Goal: Task Accomplishment & Management: Complete application form

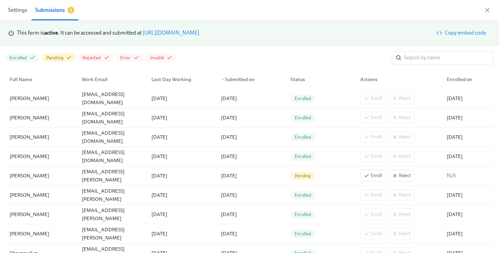
scroll to position [0, 1556]
click at [174, 37] on div "This form is active . It can be accessed and submitted at [URL][DOMAIN_NAME] Co…" at bounding box center [249, 33] width 483 height 14
click at [173, 36] on div "This form is active . It can be accessed and submitted at [URL][DOMAIN_NAME]" at bounding box center [108, 32] width 182 height 7
click at [169, 33] on link "[URL][DOMAIN_NAME]" at bounding box center [171, 33] width 57 height 6
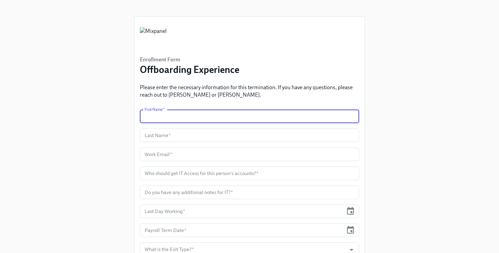
click at [174, 119] on input "text" at bounding box center [249, 117] width 219 height 14
paste input "[MEDICAL_DATA][PERSON_NAME]"
click at [167, 117] on input "[MEDICAL_DATA][PERSON_NAME]" at bounding box center [249, 117] width 219 height 14
type input "[MEDICAL_DATA]"
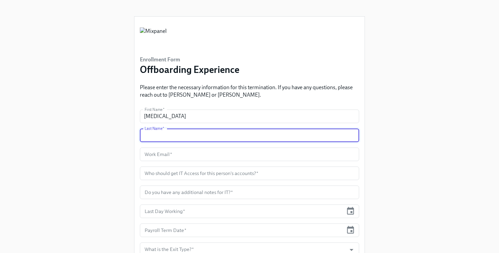
click at [180, 140] on input "text" at bounding box center [249, 136] width 219 height 14
paste input "[PERSON_NAME]"
type input "[PERSON_NAME]"
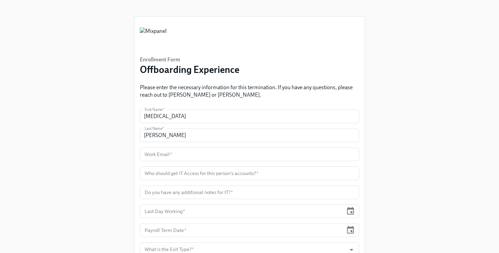
click at [167, 151] on input "text" at bounding box center [249, 155] width 219 height 14
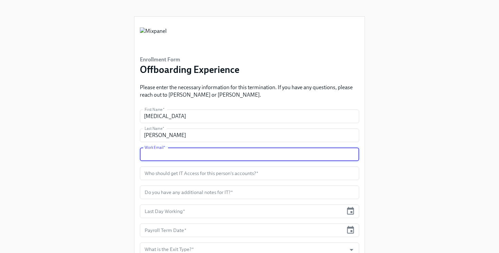
paste input "[MEDICAL_DATA][EMAIL_ADDRESS][PERSON_NAME][DOMAIN_NAME]"
type input "[MEDICAL_DATA][EMAIL_ADDRESS][PERSON_NAME][DOMAIN_NAME]"
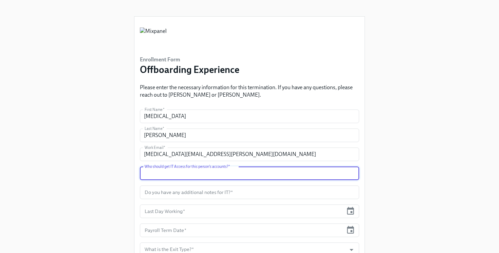
click at [161, 172] on input "text" at bounding box center [249, 174] width 219 height 14
paste input "[PERSON_NAME]"
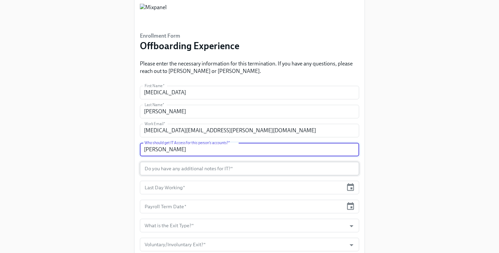
scroll to position [28, 0]
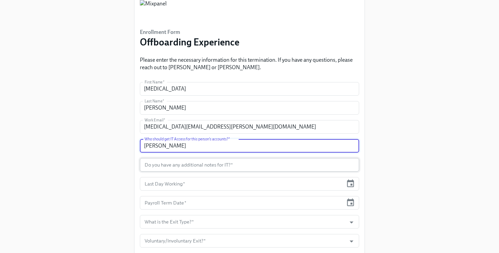
type input "[PERSON_NAME]"
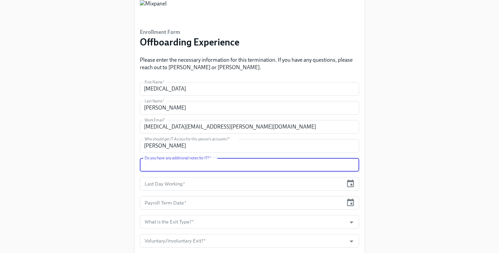
click at [199, 163] on input "text" at bounding box center [249, 165] width 219 height 14
type input "no"
click at [187, 182] on input "text" at bounding box center [241, 184] width 203 height 14
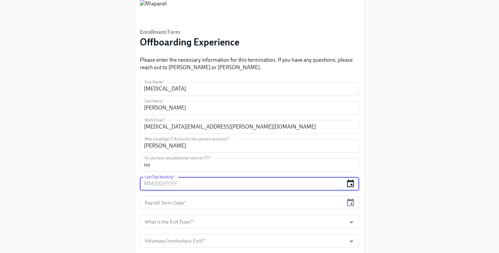
click at [352, 183] on icon "button" at bounding box center [350, 183] width 9 height 9
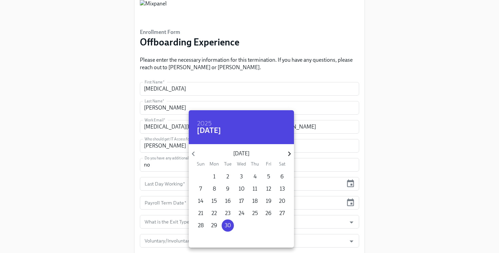
click at [288, 155] on icon "button" at bounding box center [289, 153] width 9 height 9
click at [213, 213] on p "20" at bounding box center [214, 213] width 6 height 7
type input "10/20/2025"
click at [94, 153] on div at bounding box center [249, 126] width 499 height 253
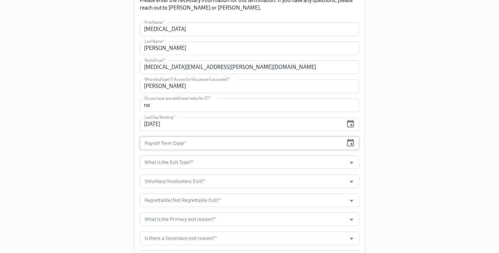
scroll to position [88, 0]
click at [253, 145] on input "text" at bounding box center [241, 143] width 203 height 14
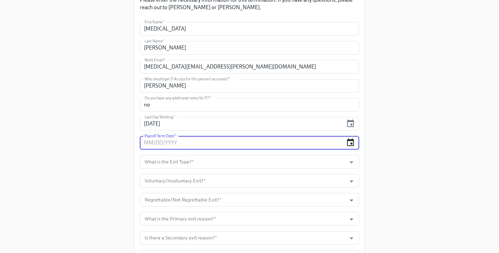
click at [350, 140] on icon "button" at bounding box center [350, 143] width 7 height 8
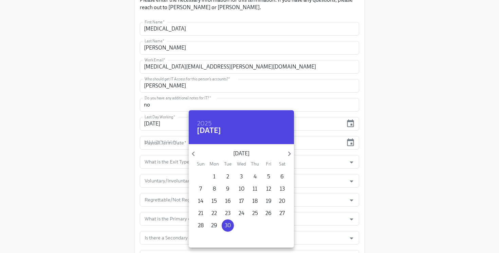
click at [284, 157] on p "September 2025" at bounding box center [241, 153] width 87 height 7
click at [287, 156] on icon "button" at bounding box center [289, 153] width 9 height 9
click at [225, 213] on p "21" at bounding box center [227, 213] width 5 height 7
click at [214, 214] on p "20" at bounding box center [214, 213] width 6 height 7
type input "10/20/2025"
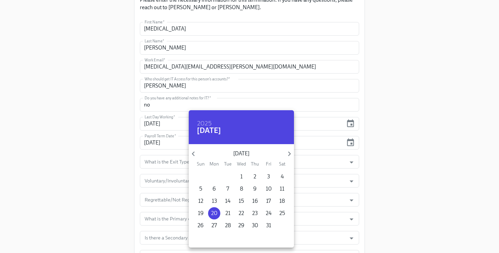
click at [126, 184] on div at bounding box center [249, 126] width 499 height 253
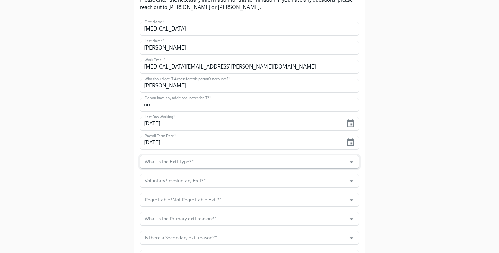
click at [159, 164] on input "What is the Exit Type?   *" at bounding box center [243, 162] width 200 height 14
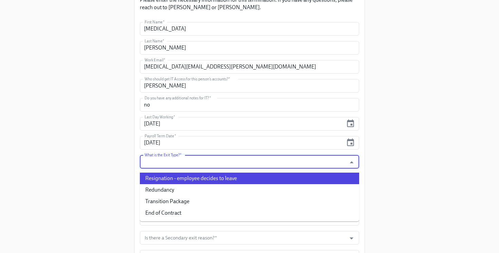
click at [200, 176] on li "Resignation - employee decides to leave" at bounding box center [249, 179] width 219 height 12
type input "Resignation - employee decides to leave"
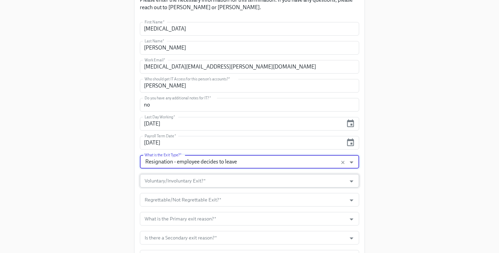
click at [199, 181] on input "Voluntary/Involuntary Exit?   *" at bounding box center [243, 181] width 200 height 14
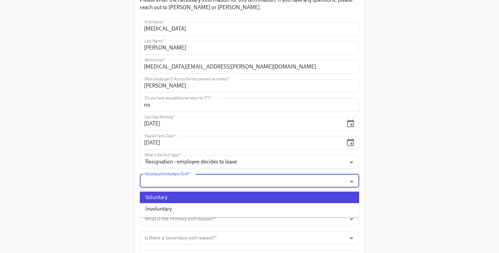
click at [202, 196] on li "Voluntary" at bounding box center [249, 198] width 219 height 12
type input "Voluntary"
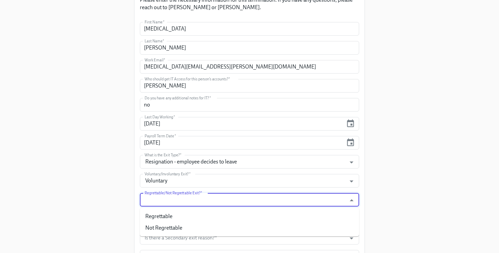
click at [203, 198] on input "Regrettable/Not Regrettable Exit?   *" at bounding box center [243, 200] width 200 height 14
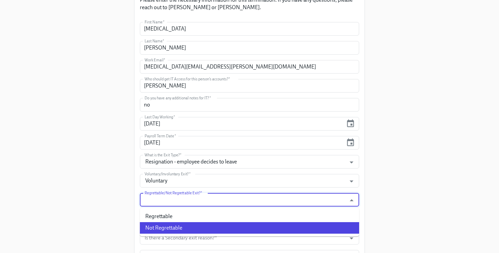
drag, startPoint x: 204, startPoint y: 214, endPoint x: 206, endPoint y: 231, distance: 16.5
click at [206, 231] on ul "Regrettable Not Regrettable" at bounding box center [249, 222] width 219 height 29
click at [206, 230] on li "Not Regrettable" at bounding box center [249, 228] width 219 height 12
type input "Not Regrettable"
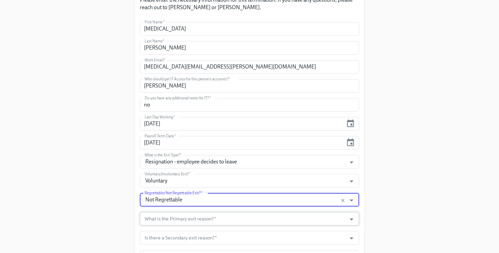
click at [195, 220] on input "What is the Primary exit reason?   *" at bounding box center [243, 219] width 200 height 14
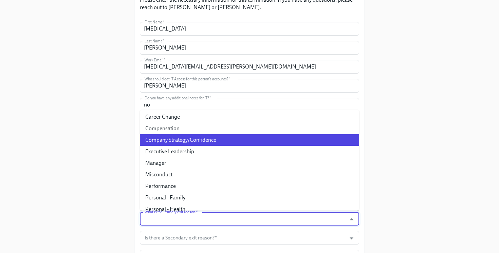
scroll to position [24, 0]
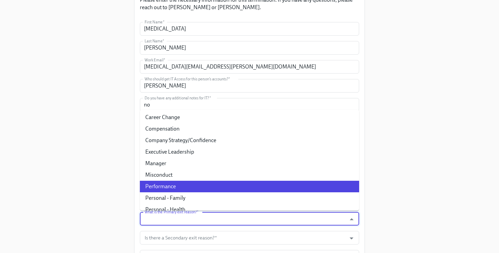
click at [204, 184] on li "Performance" at bounding box center [249, 187] width 219 height 12
type input "Performance"
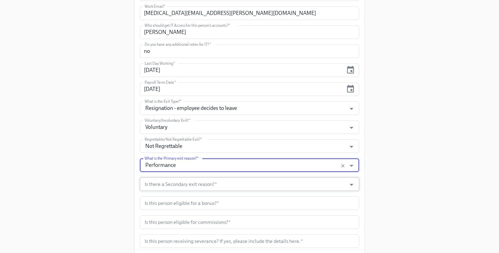
scroll to position [142, 0]
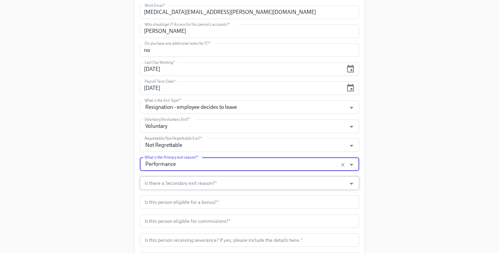
click at [197, 186] on input "Is there a Secondary exit reason?   *" at bounding box center [243, 184] width 200 height 14
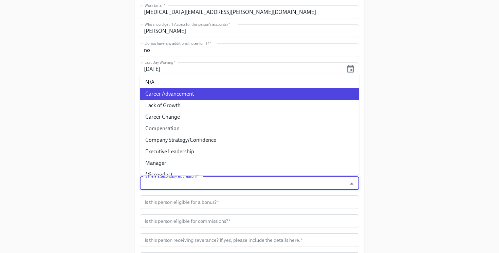
click at [194, 95] on li "Career Advancement" at bounding box center [249, 94] width 219 height 12
type input "Career Advancement"
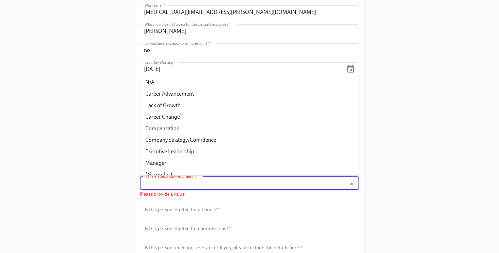
click at [165, 182] on input "Is there a Secondary exit reason?   *" at bounding box center [243, 184] width 200 height 14
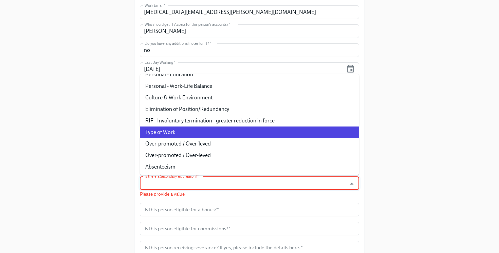
scroll to position [0, 0]
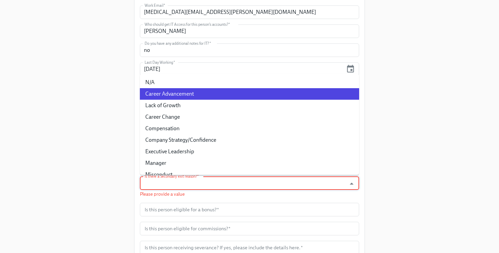
click at [181, 94] on li "Career Advancement" at bounding box center [249, 94] width 219 height 12
type input "Career Advancement"
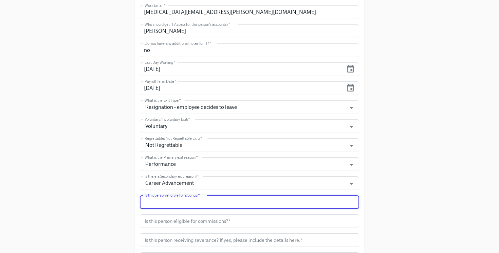
click at [169, 207] on input "text" at bounding box center [249, 203] width 219 height 14
type input "no"
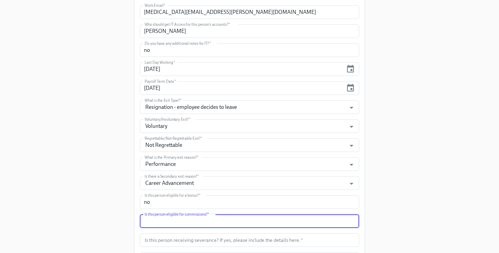
click at [175, 222] on input "text" at bounding box center [249, 222] width 219 height 14
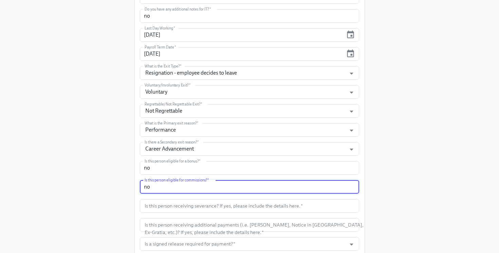
scroll to position [178, 0]
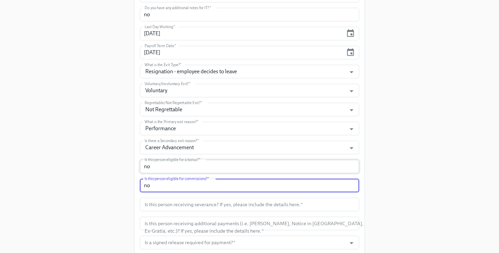
type input "no"
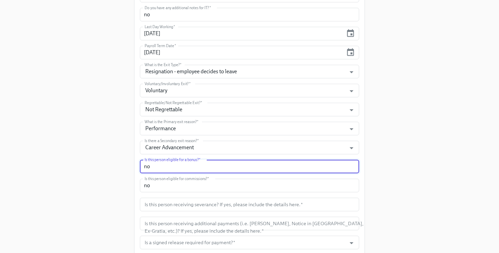
click at [175, 172] on input "no" at bounding box center [249, 167] width 219 height 14
click at [177, 185] on input "no" at bounding box center [249, 186] width 219 height 14
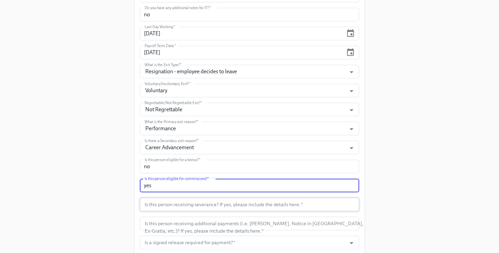
type input "yes"
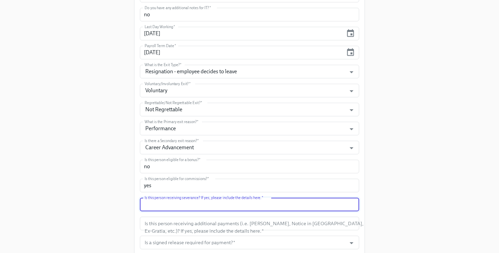
click at [177, 205] on input "text" at bounding box center [249, 205] width 219 height 14
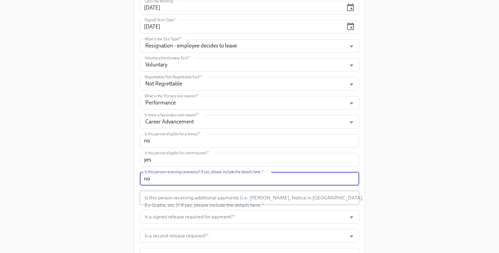
scroll to position [203, 0]
type input "no"
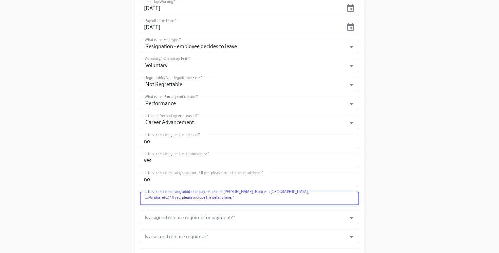
click at [188, 203] on input "text" at bounding box center [249, 199] width 219 height 14
click at [186, 201] on input "text" at bounding box center [249, 199] width 219 height 14
type input "no"
click at [192, 218] on input "Is a signed release required for payment?   *" at bounding box center [243, 218] width 200 height 14
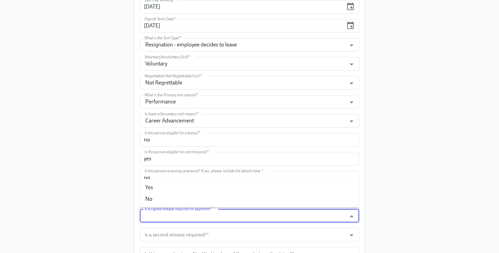
scroll to position [206, 0]
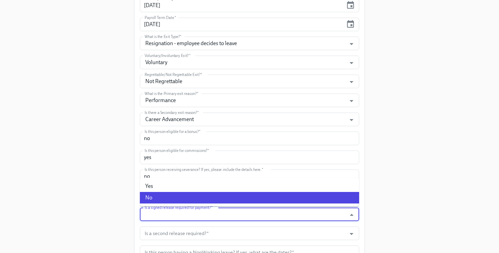
click at [91, 210] on div "Enrollment Form Offboarding Experience Please enter the necessary information f…" at bounding box center [249, 99] width 477 height 610
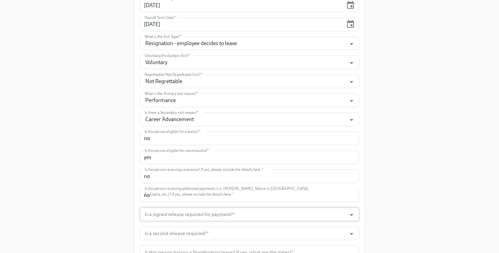
click at [157, 214] on input "Is a signed release required for payment?   *" at bounding box center [243, 215] width 200 height 14
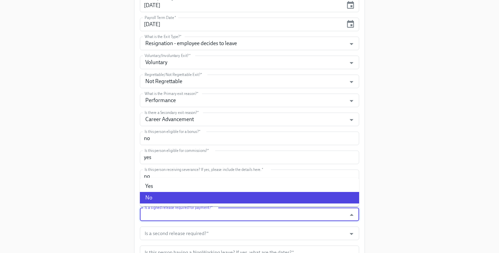
click at [159, 201] on li "No" at bounding box center [249, 198] width 219 height 12
type input "No"
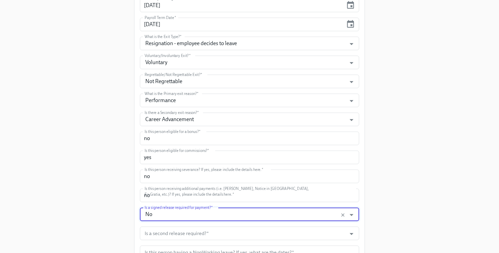
scroll to position [219, 0]
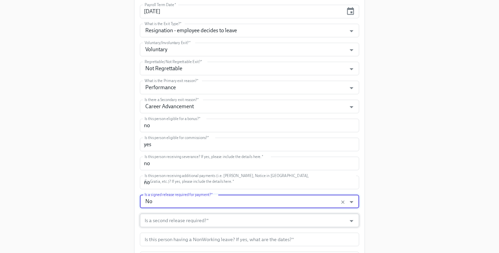
click at [155, 220] on input "Is a second release required?   *" at bounding box center [243, 221] width 200 height 14
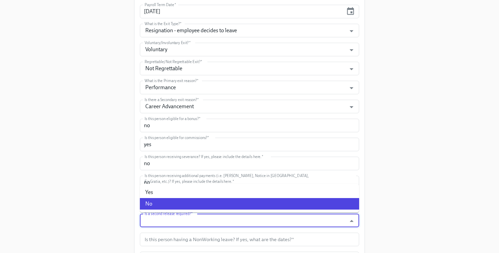
click at [155, 203] on li "No" at bounding box center [249, 204] width 219 height 12
type input "No"
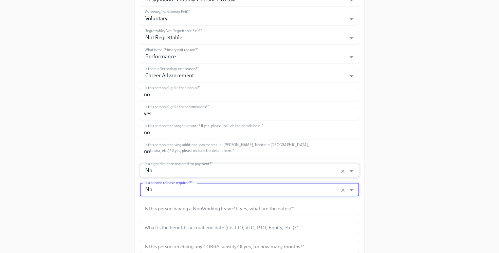
scroll to position [251, 0]
click at [157, 216] on form "First Name   * Nikita First Name * Last Name   * Bhalotia Last Name * Work Emai…" at bounding box center [249, 103] width 219 height 489
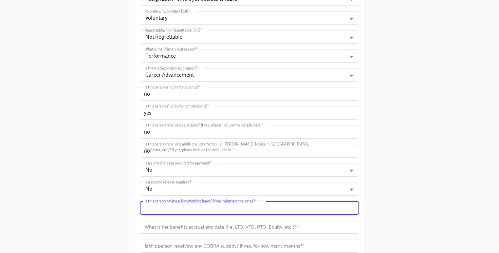
click at [156, 213] on input "text" at bounding box center [249, 208] width 219 height 14
type input "no"
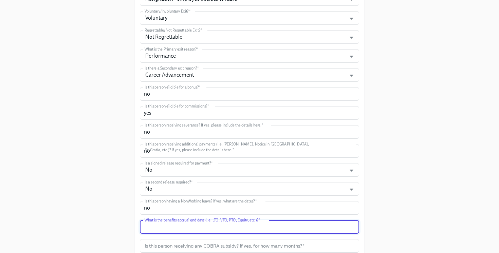
click at [171, 225] on input "text" at bounding box center [249, 227] width 219 height 14
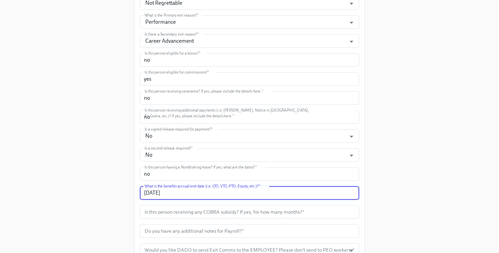
scroll to position [286, 0]
type input "10/20/25"
click at [197, 215] on input "text" at bounding box center [249, 211] width 219 height 14
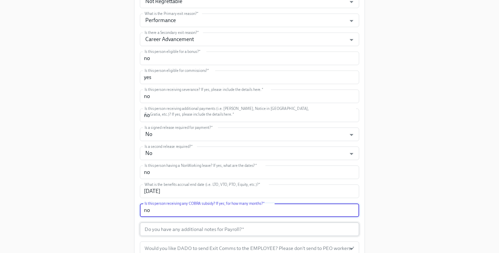
type input "no"
click at [205, 227] on input "text" at bounding box center [249, 230] width 219 height 14
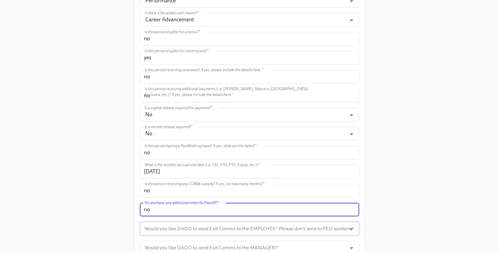
scroll to position [309, 0]
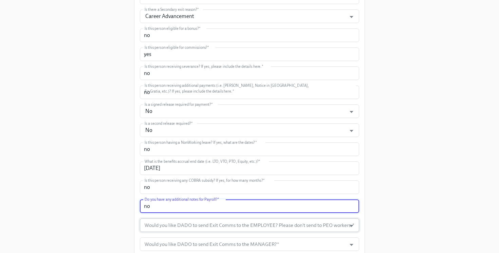
type input "no"
click at [203, 227] on input "Would you like DADO to send Exit Comms to the EMPLOYEE? Please don't send to PE…" at bounding box center [243, 226] width 200 height 14
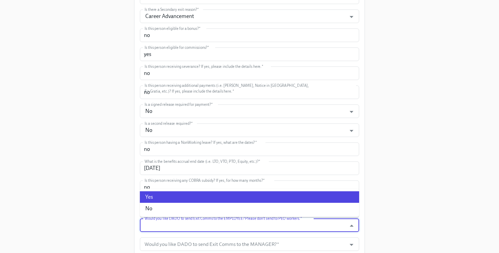
click at [190, 201] on li "Yes" at bounding box center [249, 198] width 219 height 12
type input "Yes"
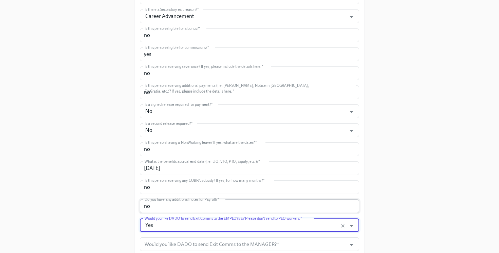
scroll to position [339, 0]
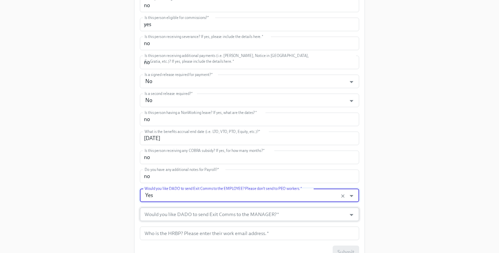
click at [192, 212] on input "Would you like DADO to send Exit Comms to the MANAGER?   *" at bounding box center [243, 215] width 200 height 14
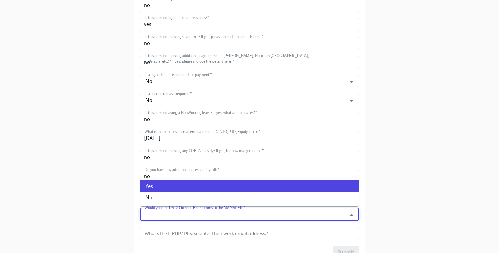
click at [183, 185] on li "Yes" at bounding box center [249, 187] width 219 height 12
type input "Yes"
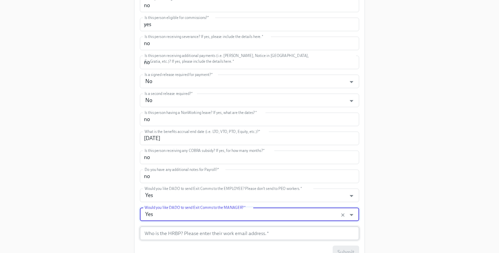
click at [185, 235] on input "text" at bounding box center [249, 234] width 219 height 14
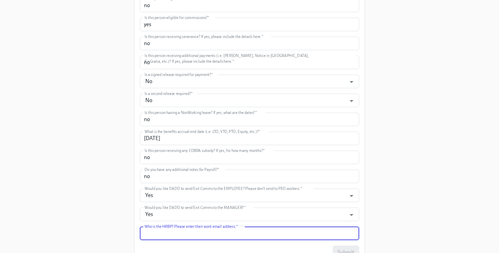
type input "amber.zeise@mixpanel.com"
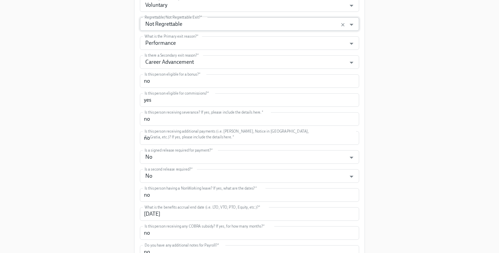
scroll to position [373, 0]
